Goal: Find contact information: Find contact information

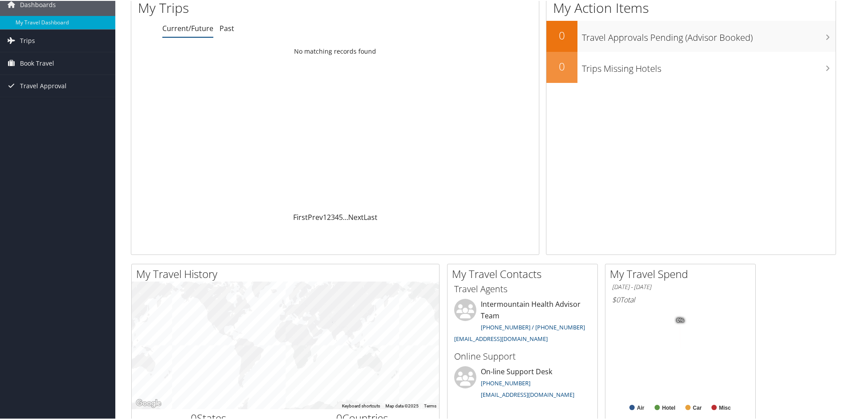
scroll to position [89, 0]
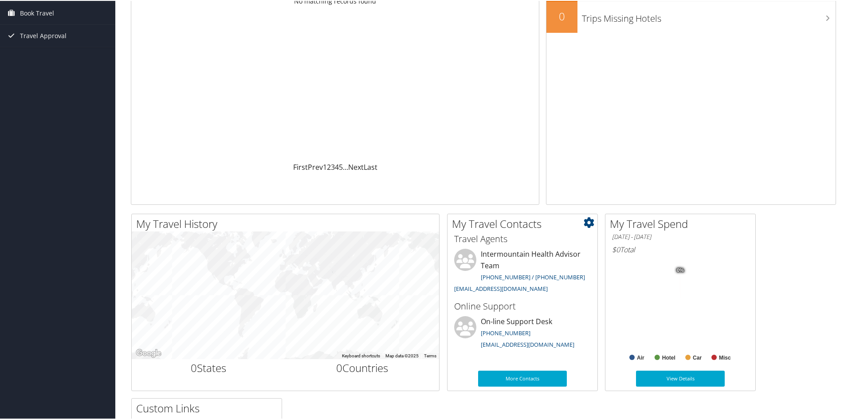
click at [479, 346] on li "On-line Support Desk [PHONE_NUMBER] [EMAIL_ADDRESS][DOMAIN_NAME]" at bounding box center [523, 333] width 146 height 36
drag, startPoint x: 480, startPoint y: 343, endPoint x: 558, endPoint y: 347, distance: 77.7
click at [558, 347] on li "On-line Support Desk [PHONE_NUMBER] [EMAIL_ADDRESS][DOMAIN_NAME]" at bounding box center [523, 333] width 146 height 36
copy link "[EMAIL_ADDRESS][DOMAIN_NAME]"
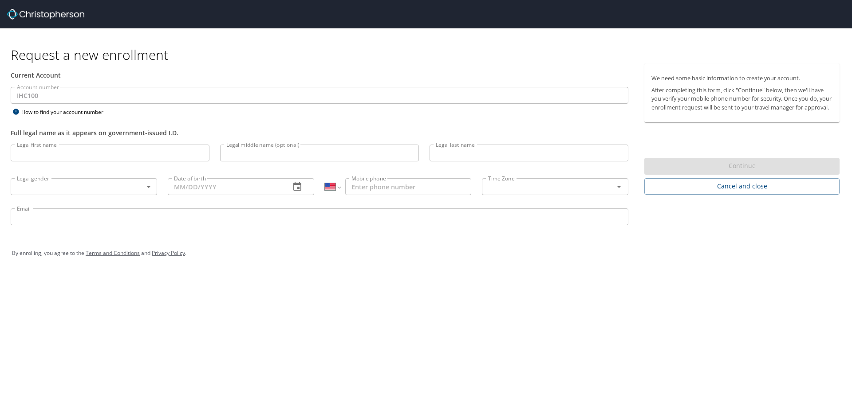
select select "US"
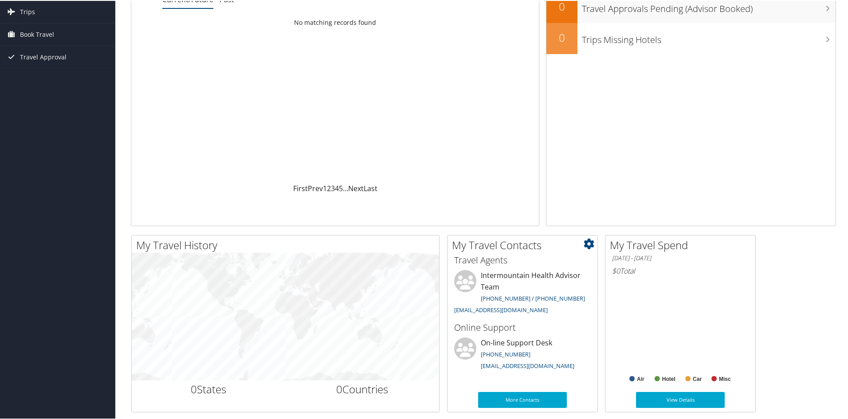
scroll to position [133, 0]
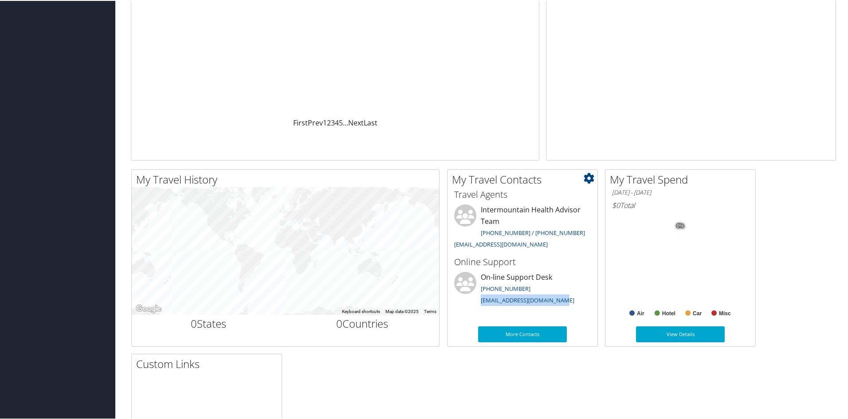
drag, startPoint x: 479, startPoint y: 300, endPoint x: 558, endPoint y: 300, distance: 79.4
click at [557, 300] on li "On-line Support Desk [PHONE_NUMBER] [EMAIL_ADDRESS][DOMAIN_NAME]" at bounding box center [523, 289] width 146 height 36
copy link "[EMAIL_ADDRESS][DOMAIN_NAME]"
